Goal: Find specific page/section: Find specific page/section

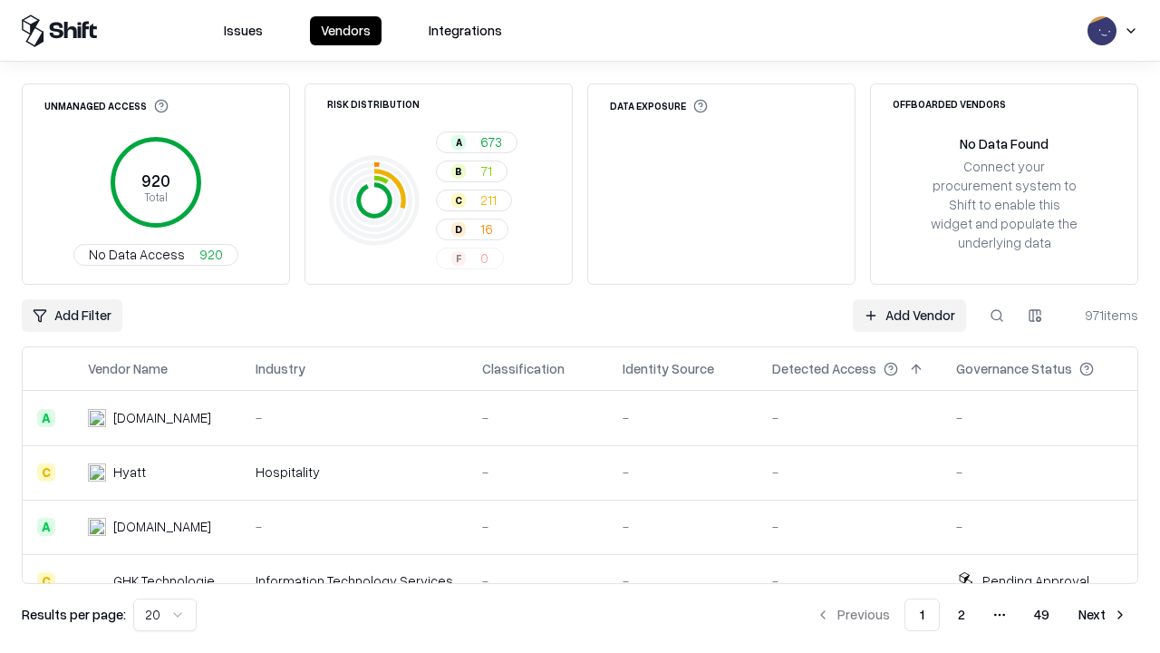
click at [580, 326] on div "Add Filter Add Vendor 971 items" at bounding box center [580, 315] width 1117 height 33
click at [72, 315] on html "Issues Vendors Integrations Unmanaged Access 920 Total No Data Access 920 Risk …" at bounding box center [580, 326] width 1160 height 653
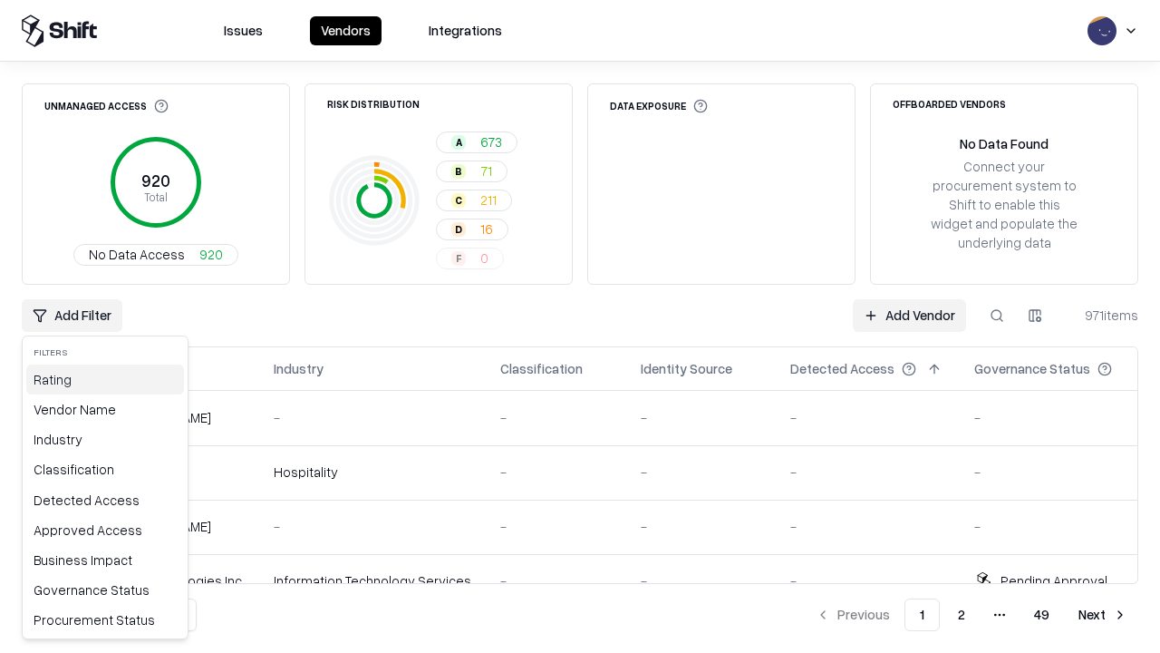
click at [105, 379] on div "Rating" at bounding box center [105, 379] width 158 height 30
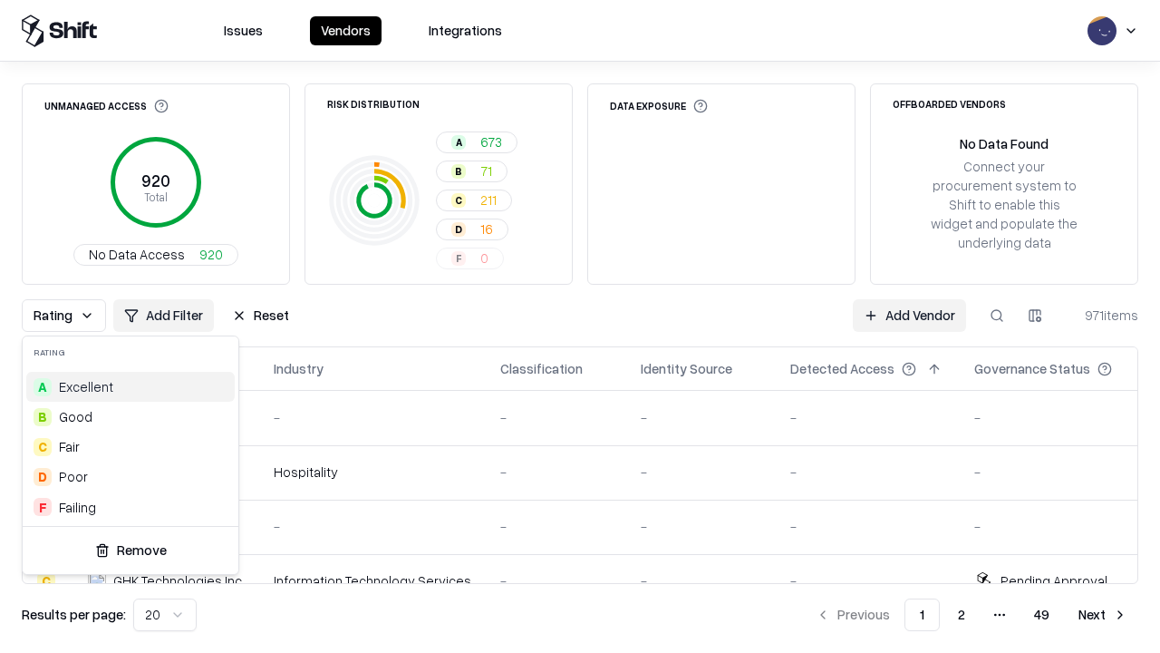
click at [580, 326] on html "Issues Vendors Integrations Unmanaged Access 920 Total No Data Access 920 Risk …" at bounding box center [580, 326] width 1160 height 653
click at [580, 326] on div "Rating Add Filter Reset Add Vendor 971 items" at bounding box center [580, 315] width 1117 height 33
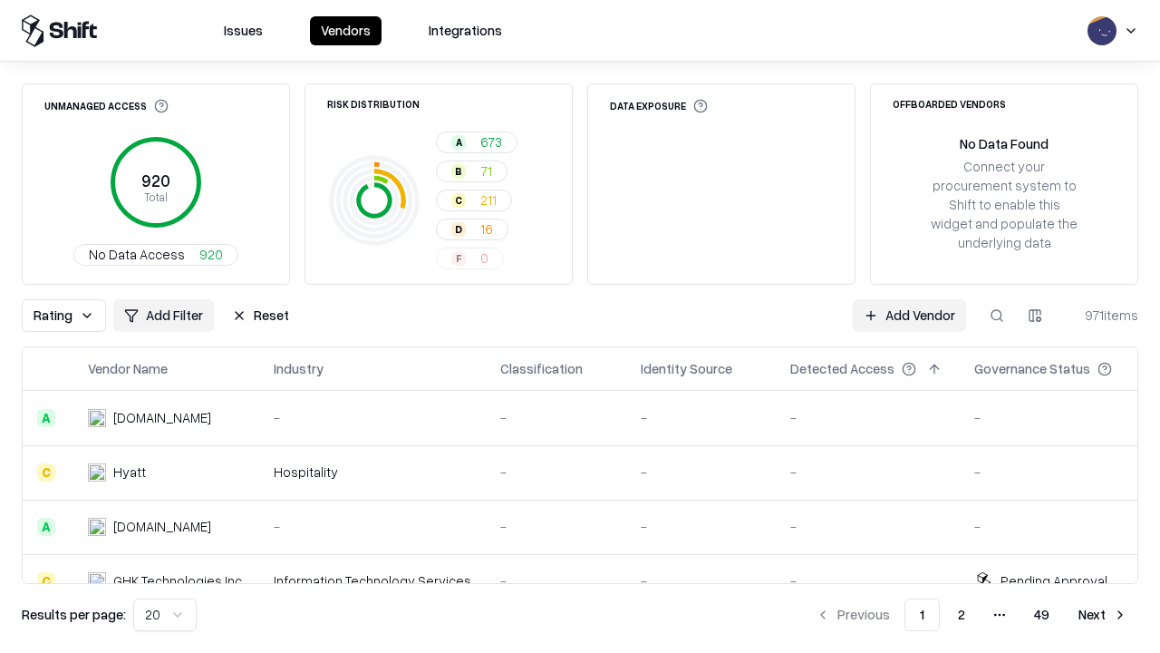
click at [260, 315] on button "Reset" at bounding box center [260, 315] width 79 height 33
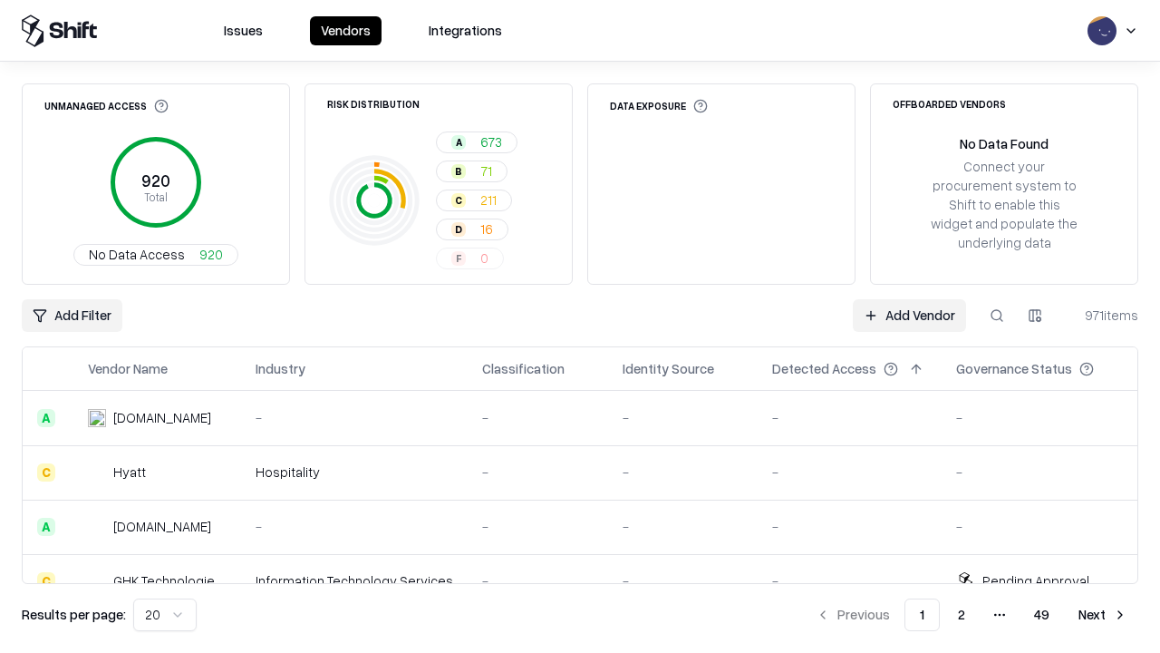
click at [580, 326] on div "Add Filter Add Vendor 971 items" at bounding box center [580, 315] width 1117 height 33
click at [72, 315] on html "Issues Vendors Integrations Unmanaged Access 920 Total No Data Access 920 Risk …" at bounding box center [580, 326] width 1160 height 653
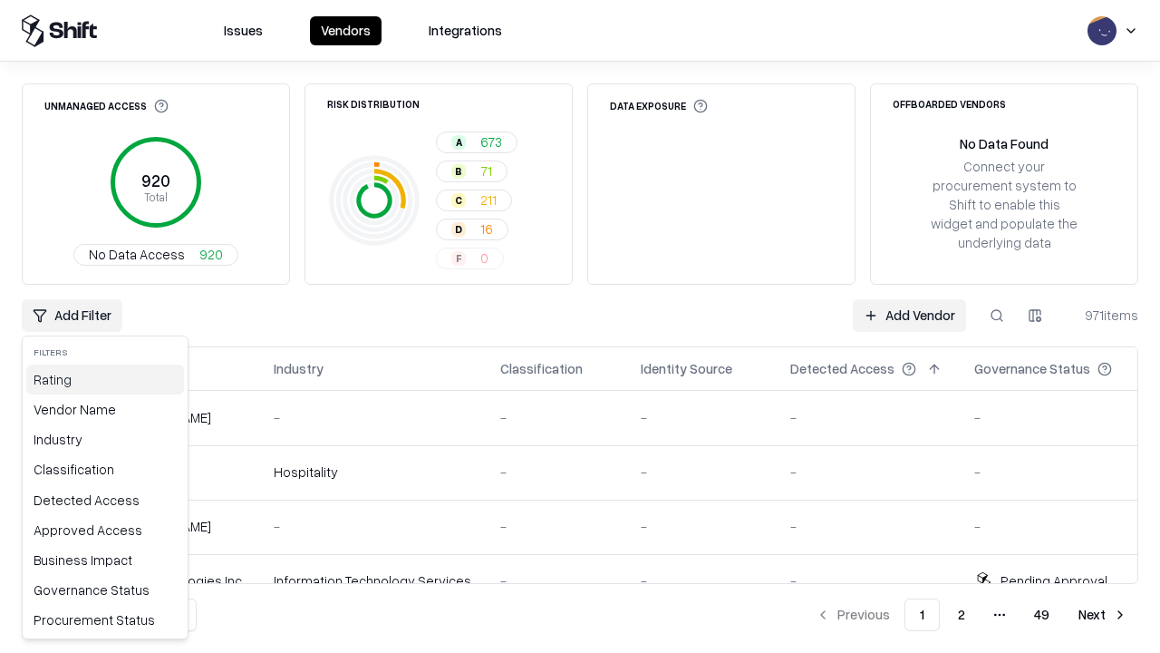
click at [105, 379] on div "Rating" at bounding box center [105, 379] width 158 height 30
